Goal: Obtain resource: Download file/media

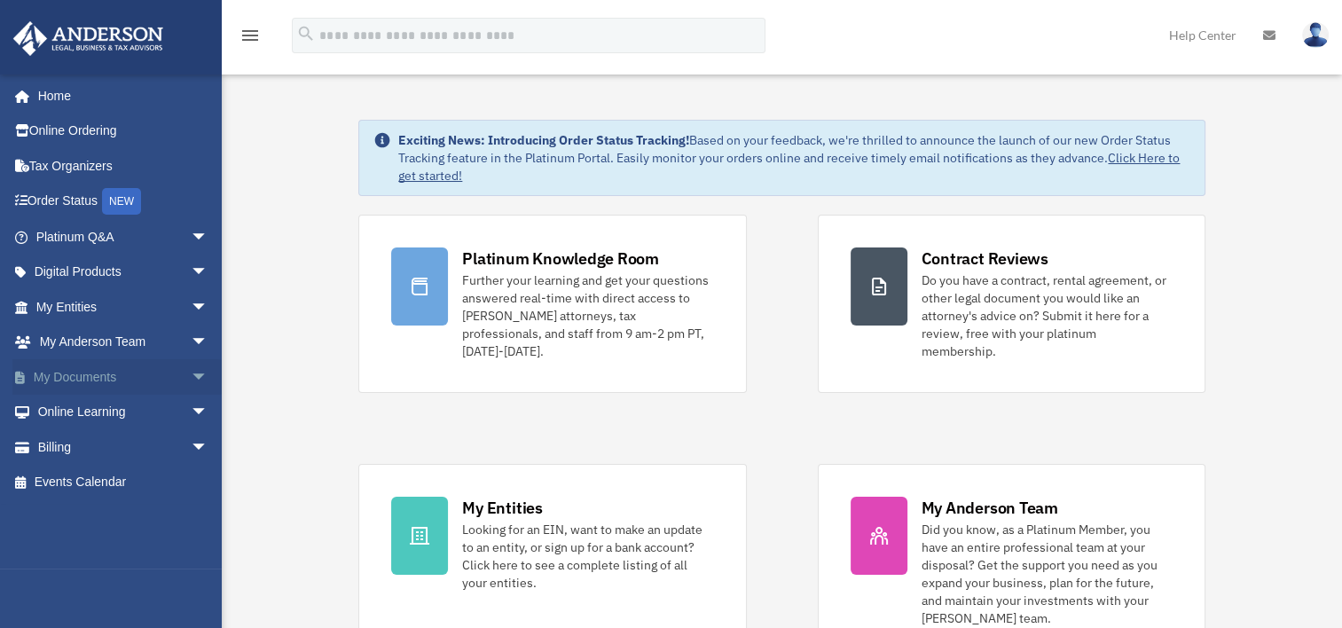
click at [191, 379] on span "arrow_drop_down" at bounding box center [208, 377] width 35 height 36
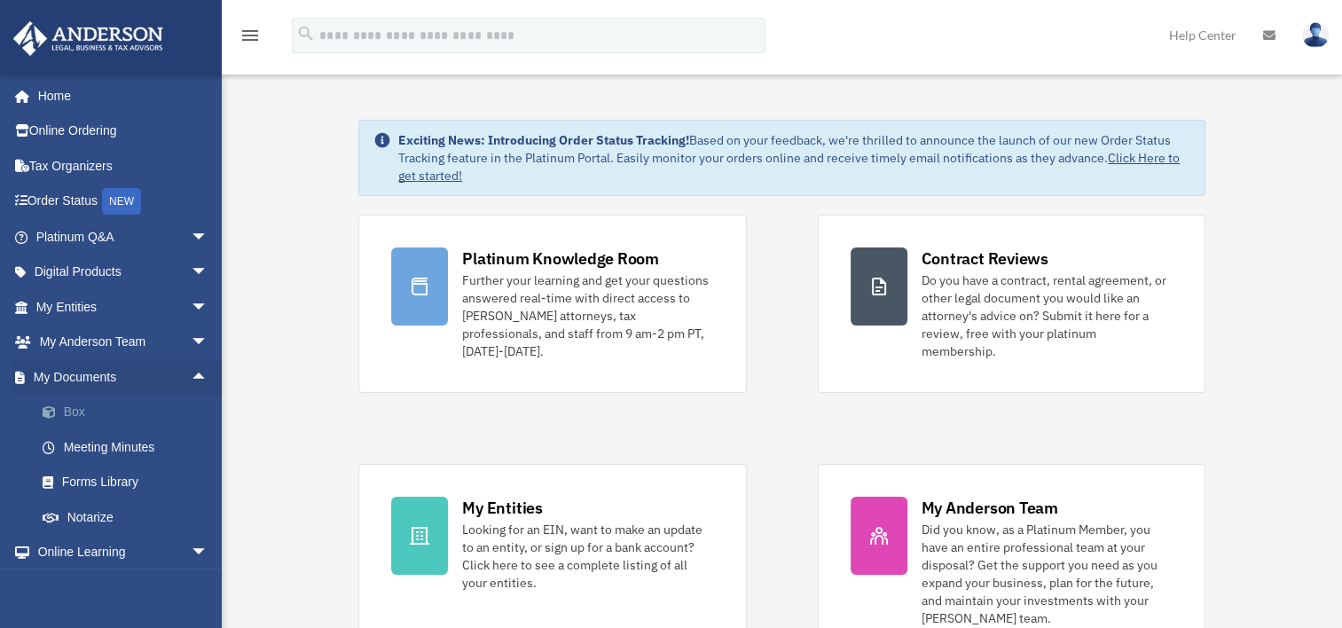
click at [137, 413] on link "Box" at bounding box center [130, 412] width 210 height 35
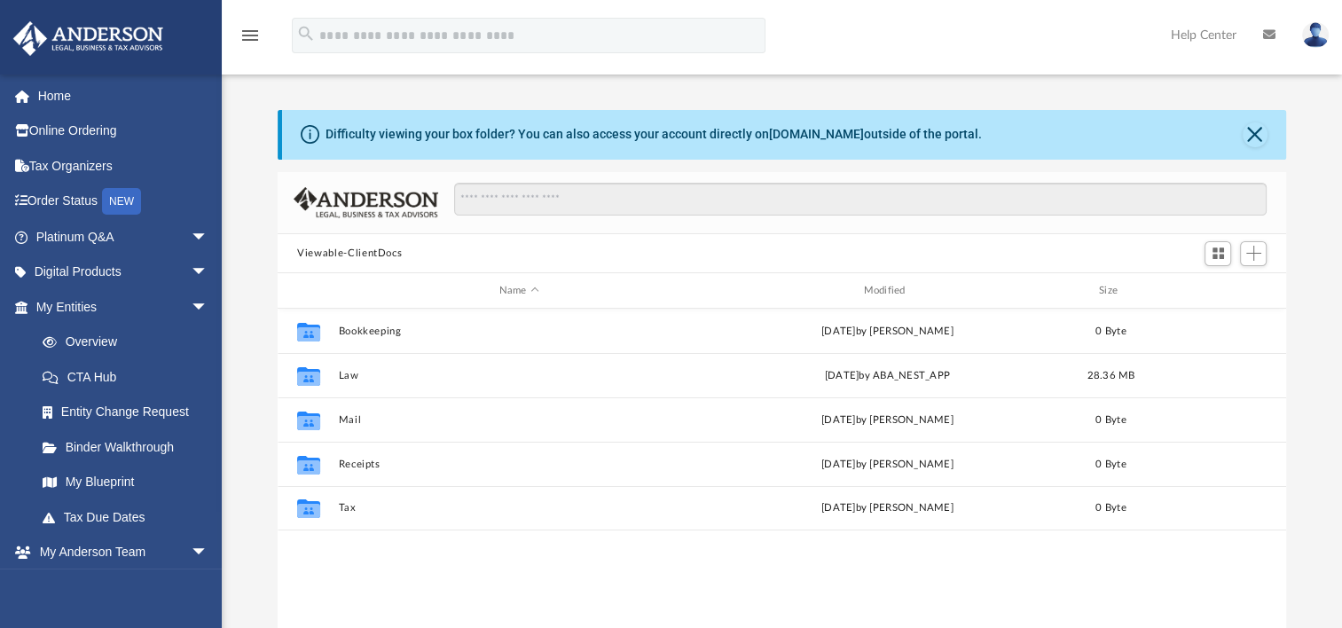
scroll to position [390, 994]
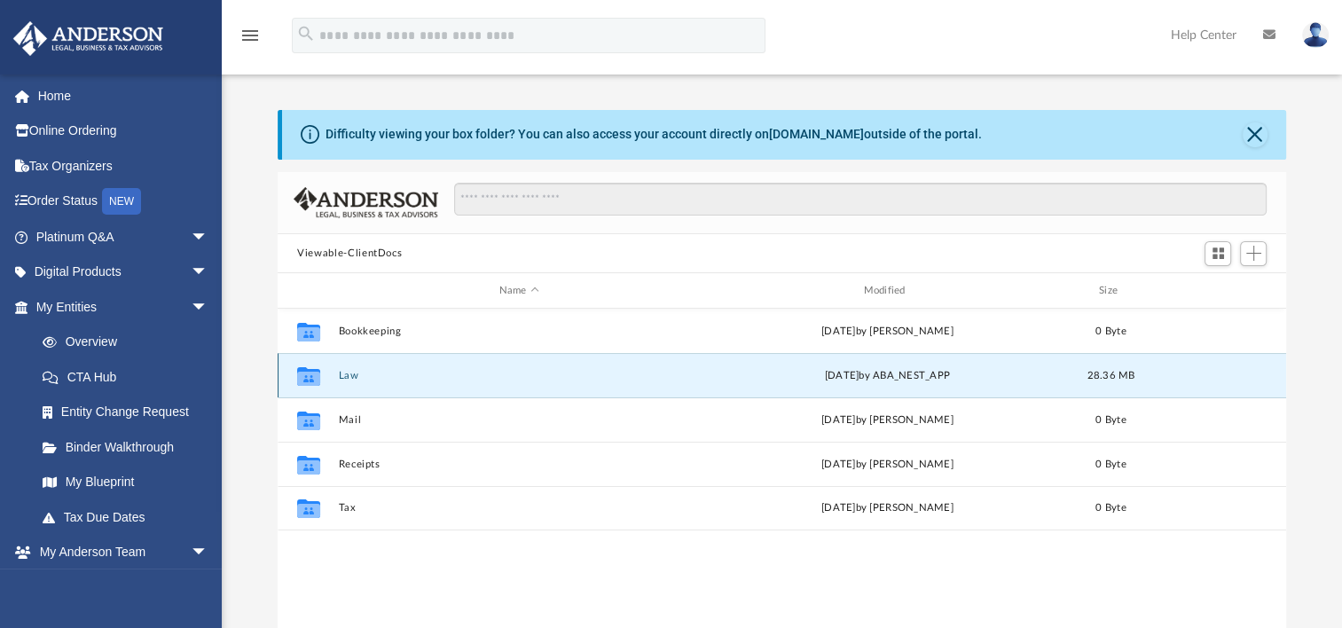
click at [350, 374] on button "Law" at bounding box center [519, 376] width 361 height 12
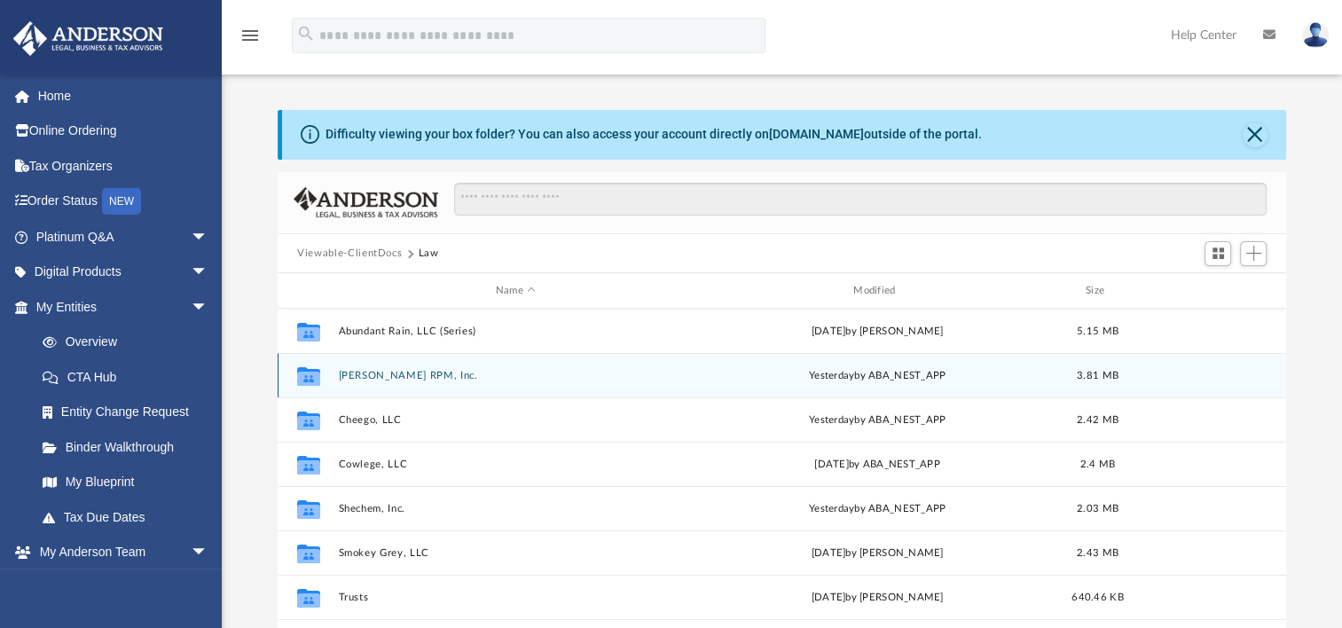
click at [399, 377] on button "[PERSON_NAME] RPM, Inc." at bounding box center [516, 376] width 354 height 12
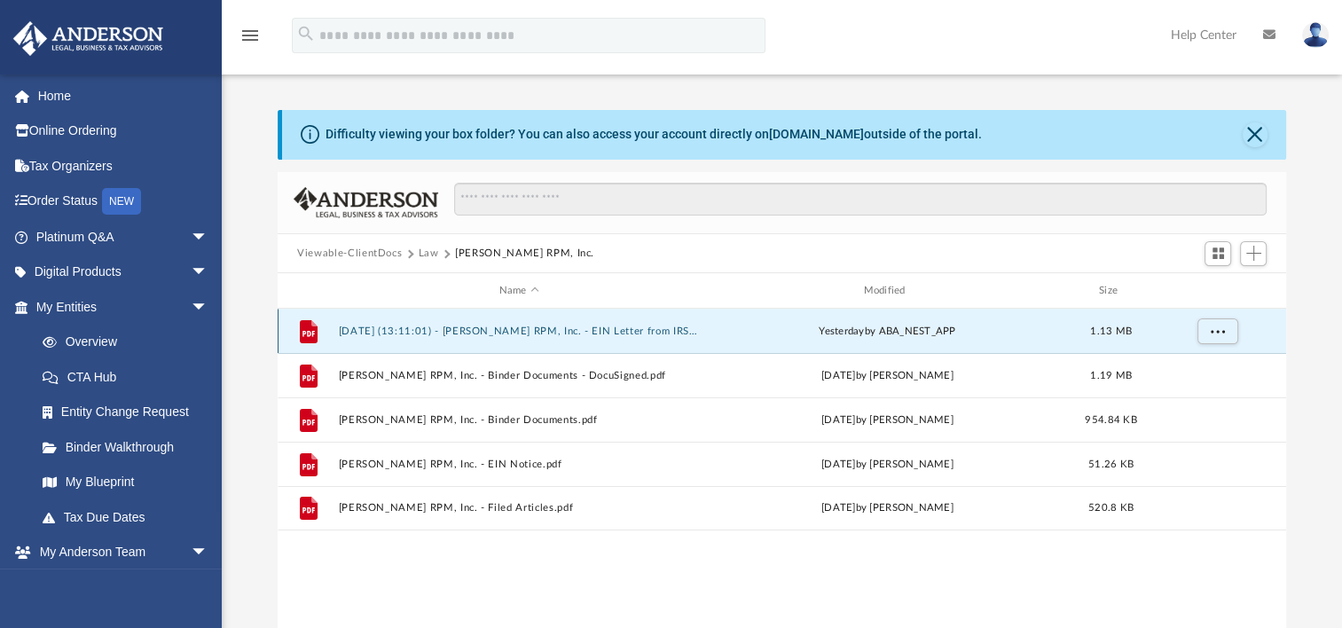
click at [653, 329] on button "[DATE] (13:11:01) - [PERSON_NAME] RPM, Inc. - EIN Letter from IRS.pdf" at bounding box center [519, 332] width 361 height 12
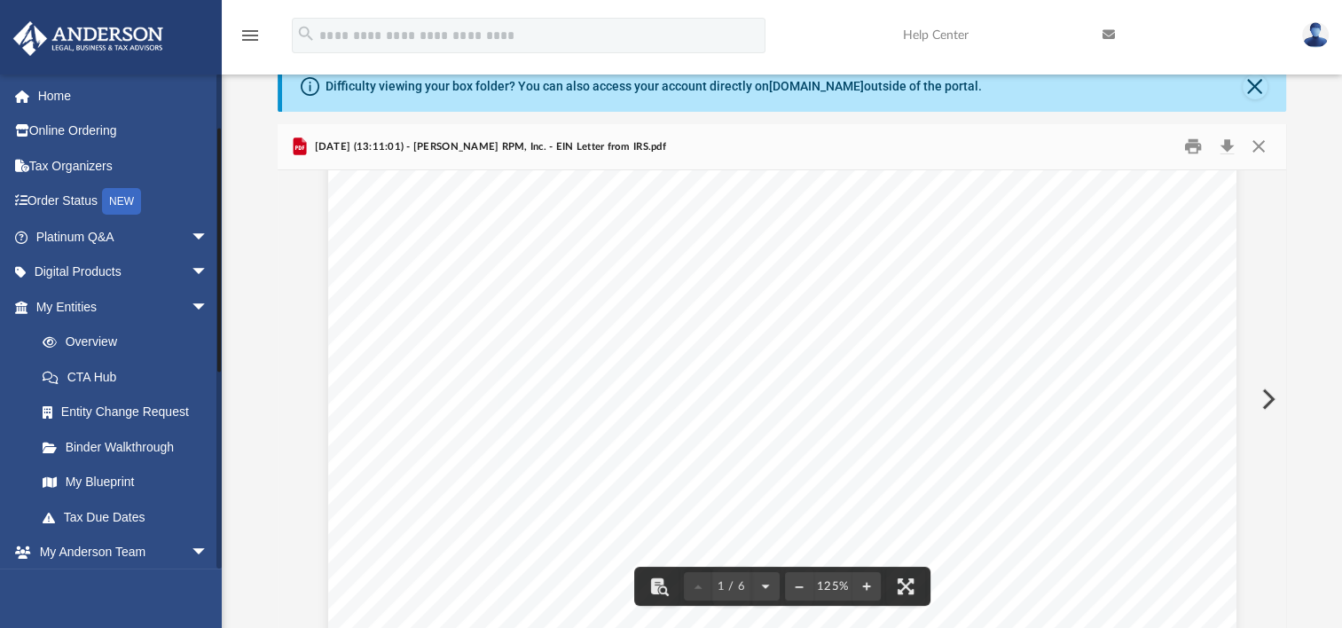
scroll to position [266, 0]
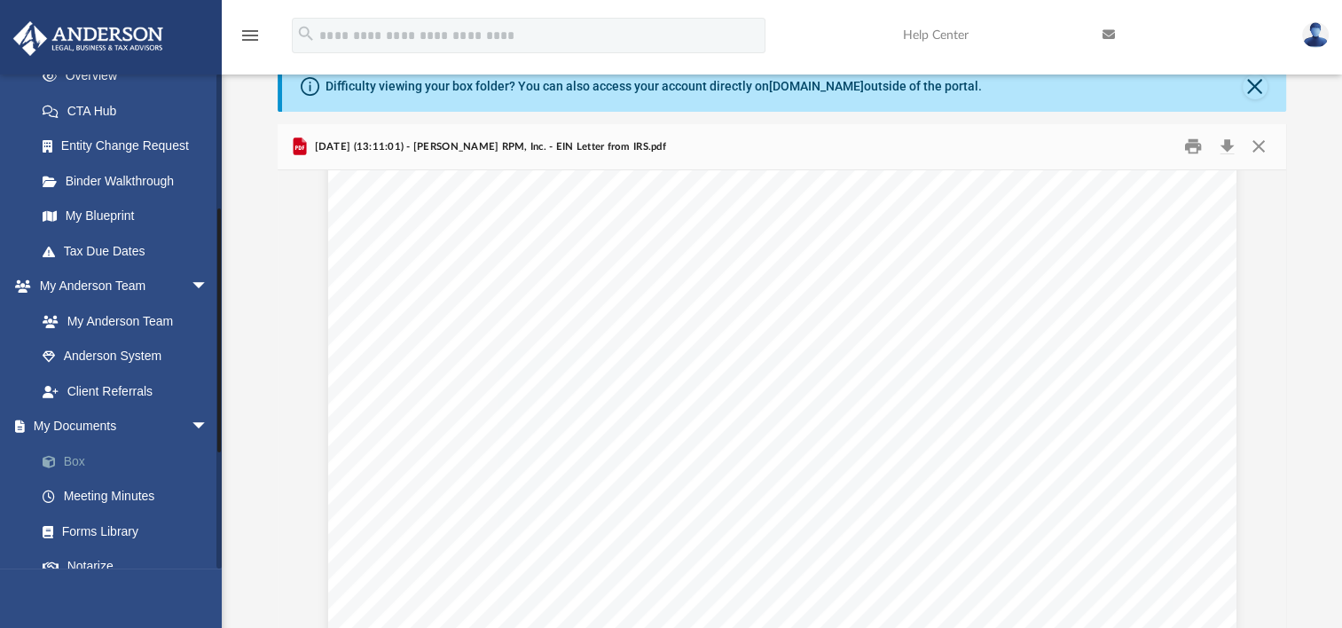
click at [130, 457] on link "Box" at bounding box center [130, 461] width 210 height 35
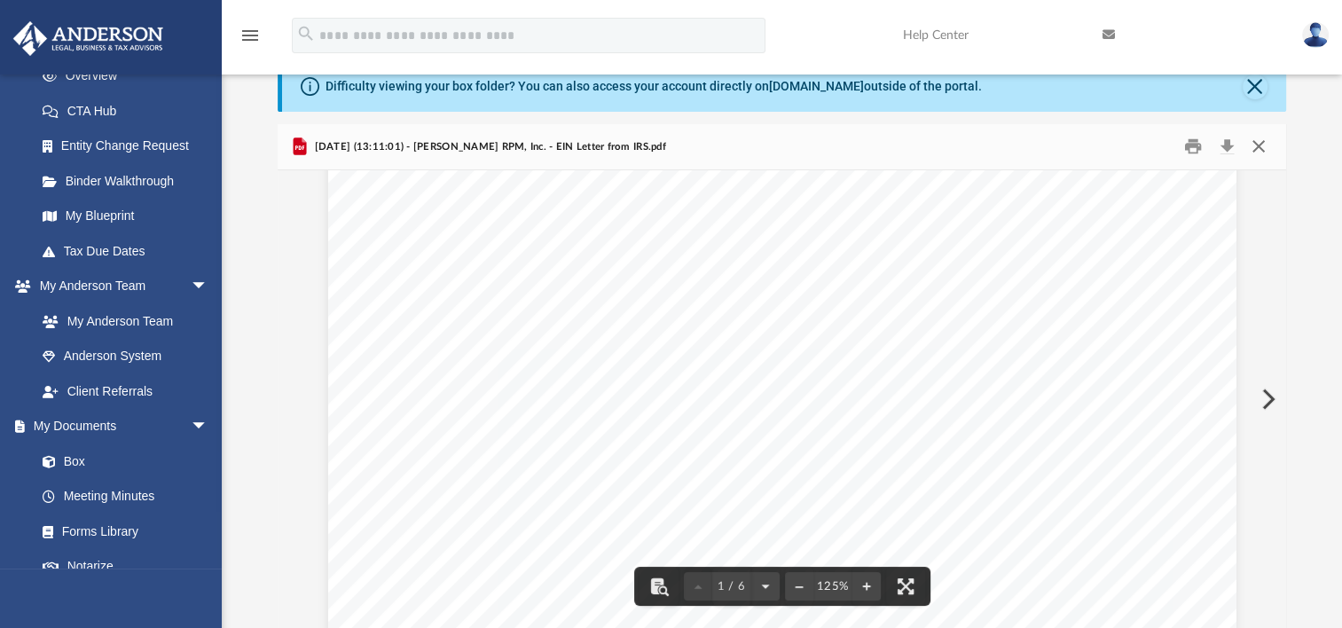
click at [1254, 146] on button "Close" at bounding box center [1258, 147] width 32 height 28
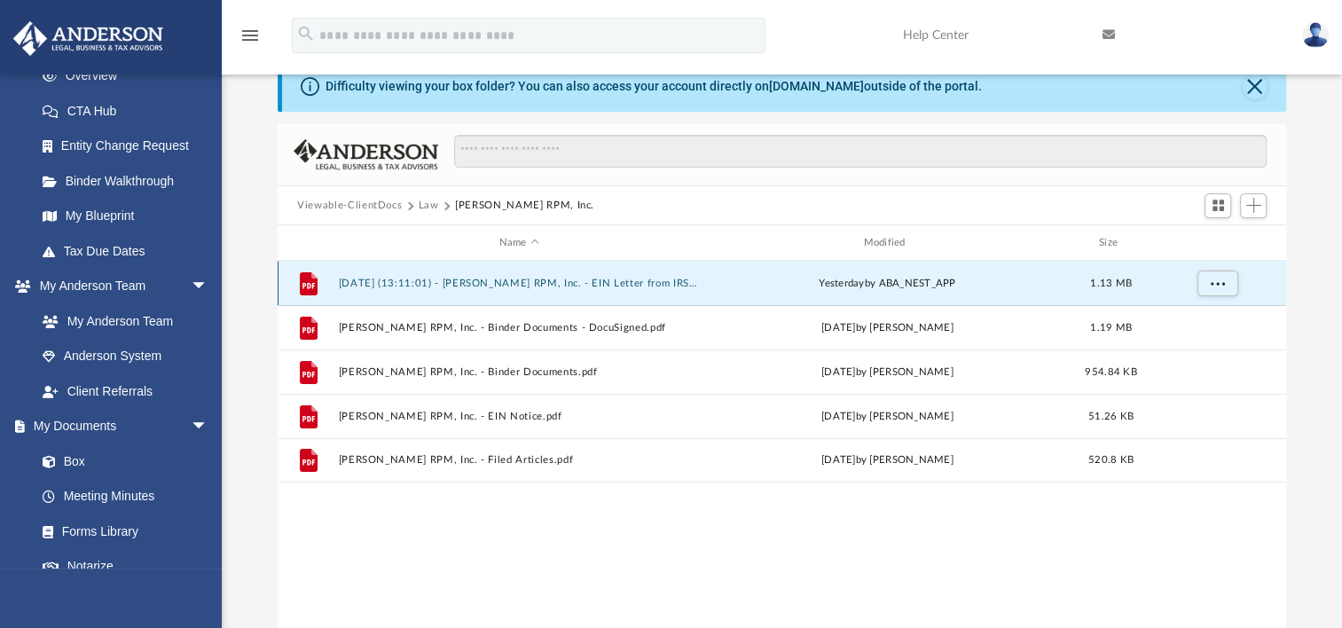
click at [645, 284] on button "2025.08.25 (13:11:01) - Buchanan RPM, Inc. - EIN Letter from IRS.pdf" at bounding box center [519, 284] width 361 height 12
